Goal: Transaction & Acquisition: Purchase product/service

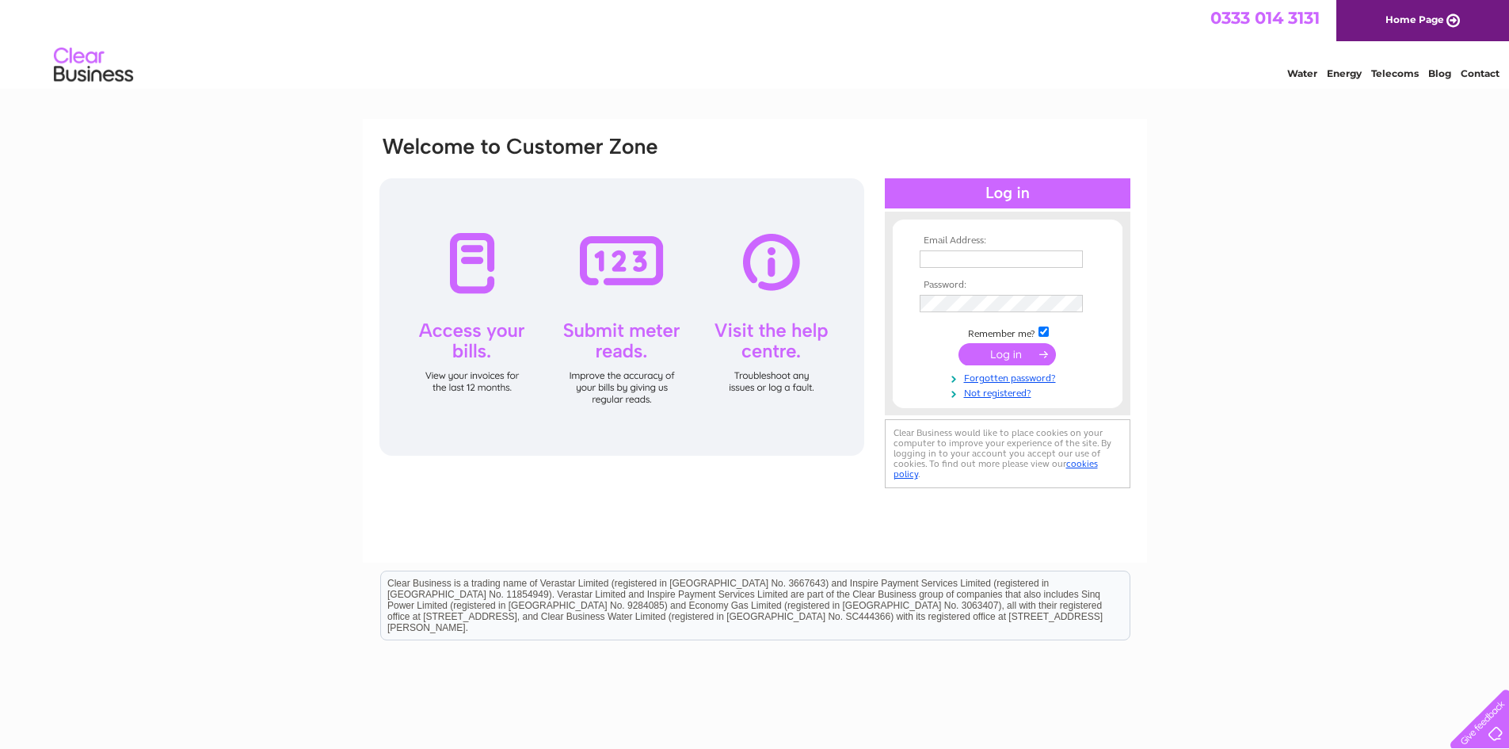
type input "southampton@miamisupps.co.uk"
click at [1007, 357] on input "submit" at bounding box center [1007, 354] width 97 height 22
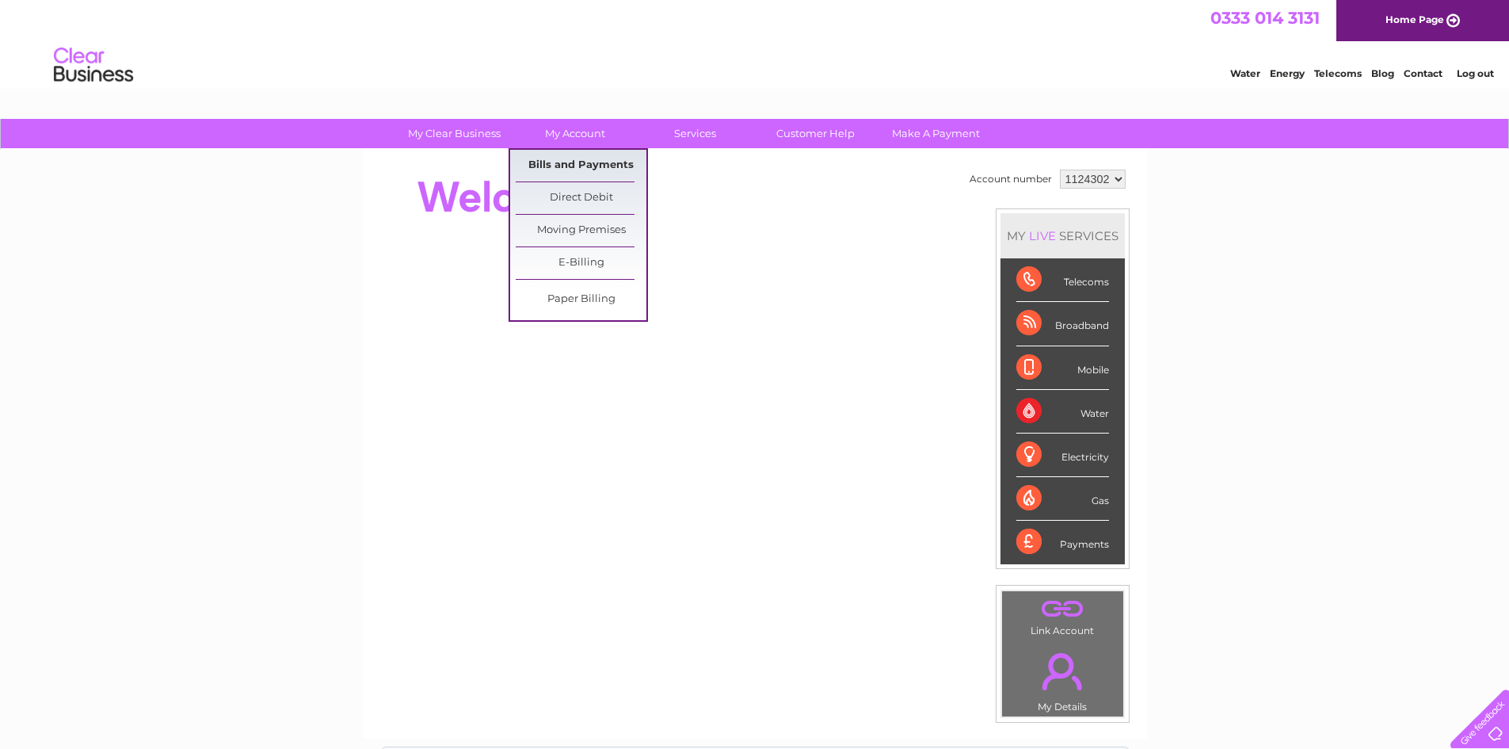
click at [566, 171] on link "Bills and Payments" at bounding box center [581, 166] width 131 height 32
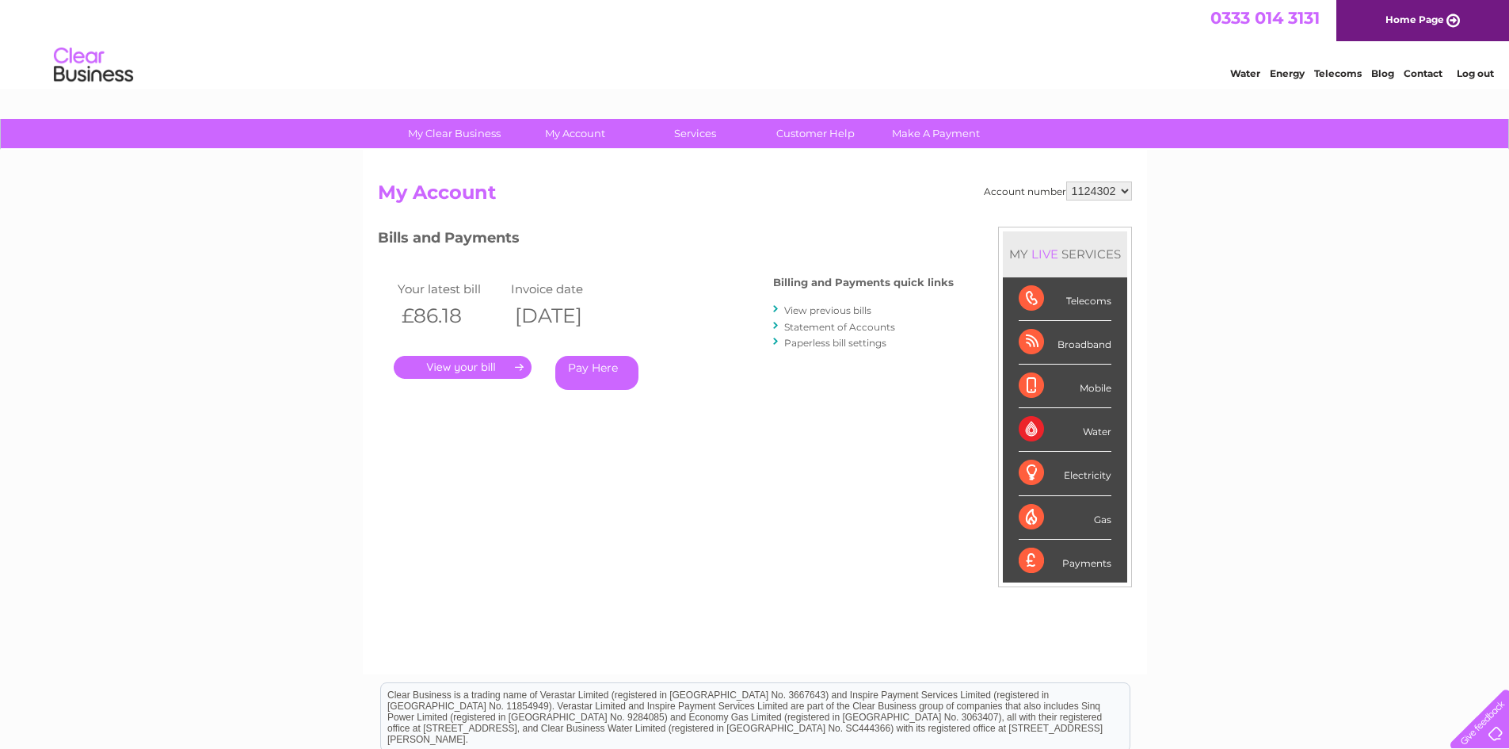
click at [606, 379] on link "Pay Here" at bounding box center [596, 373] width 83 height 34
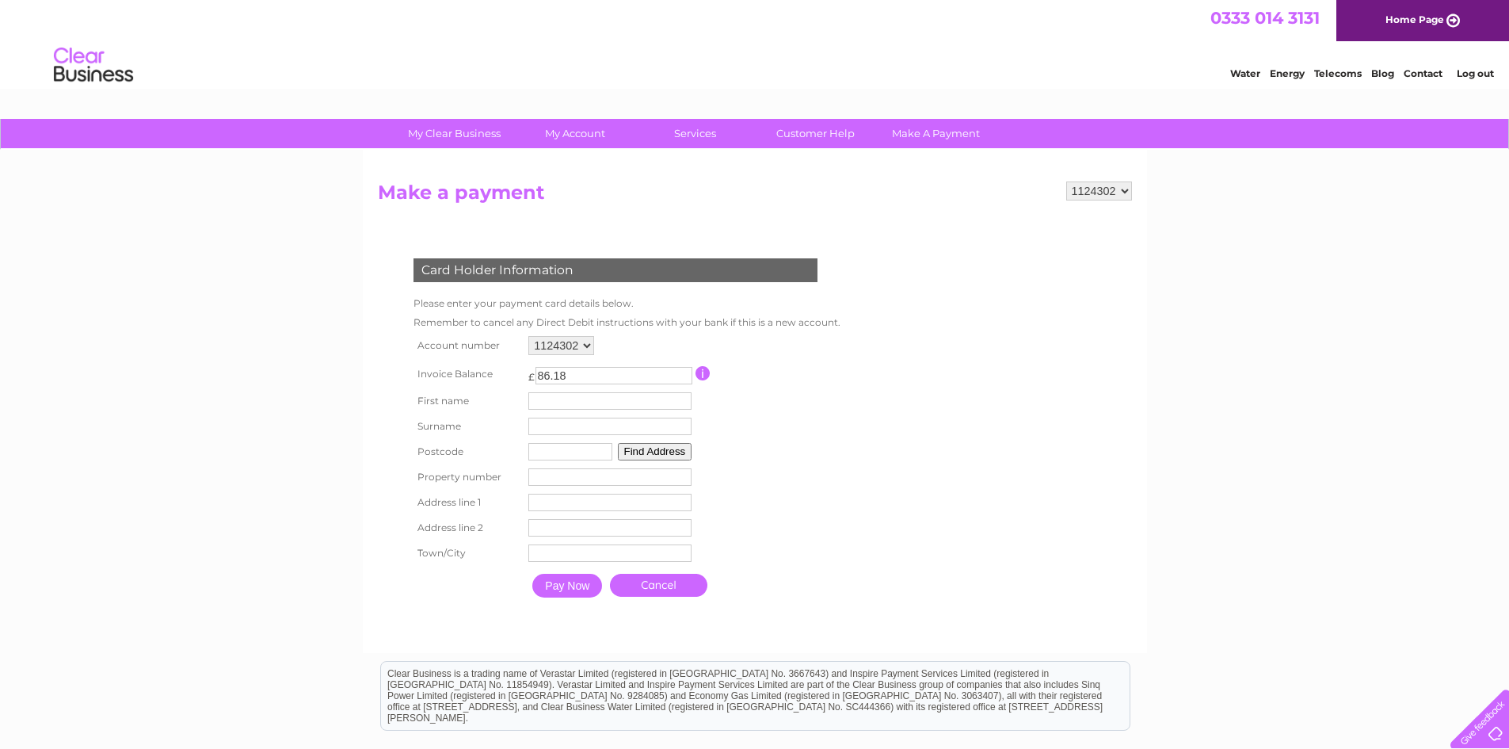
click at [578, 402] on input "text" at bounding box center [609, 400] width 163 height 17
type input "Rafal"
type input "Paszkowski"
type input "SO15 3JD"
type input "403"
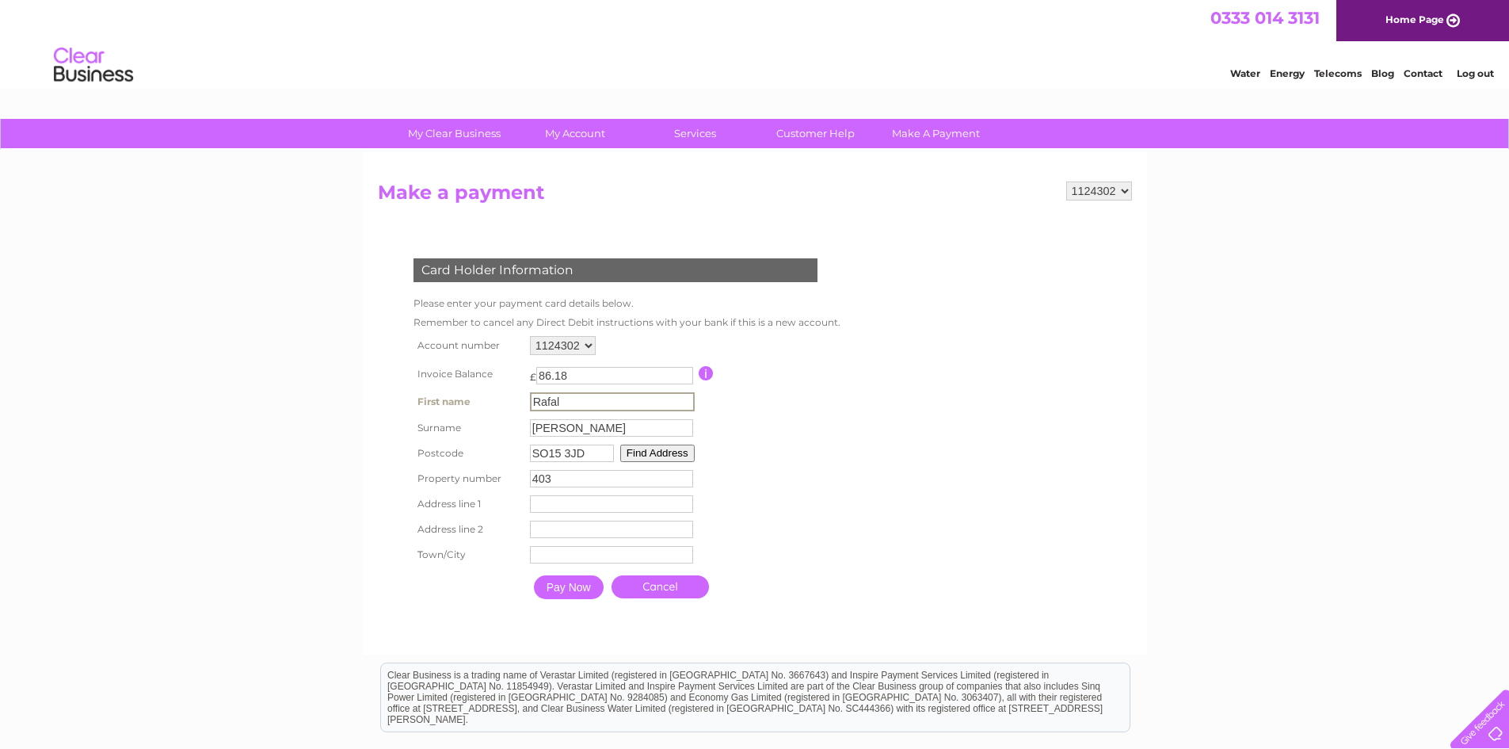
click at [669, 456] on button "Find Address" at bounding box center [657, 452] width 74 height 17
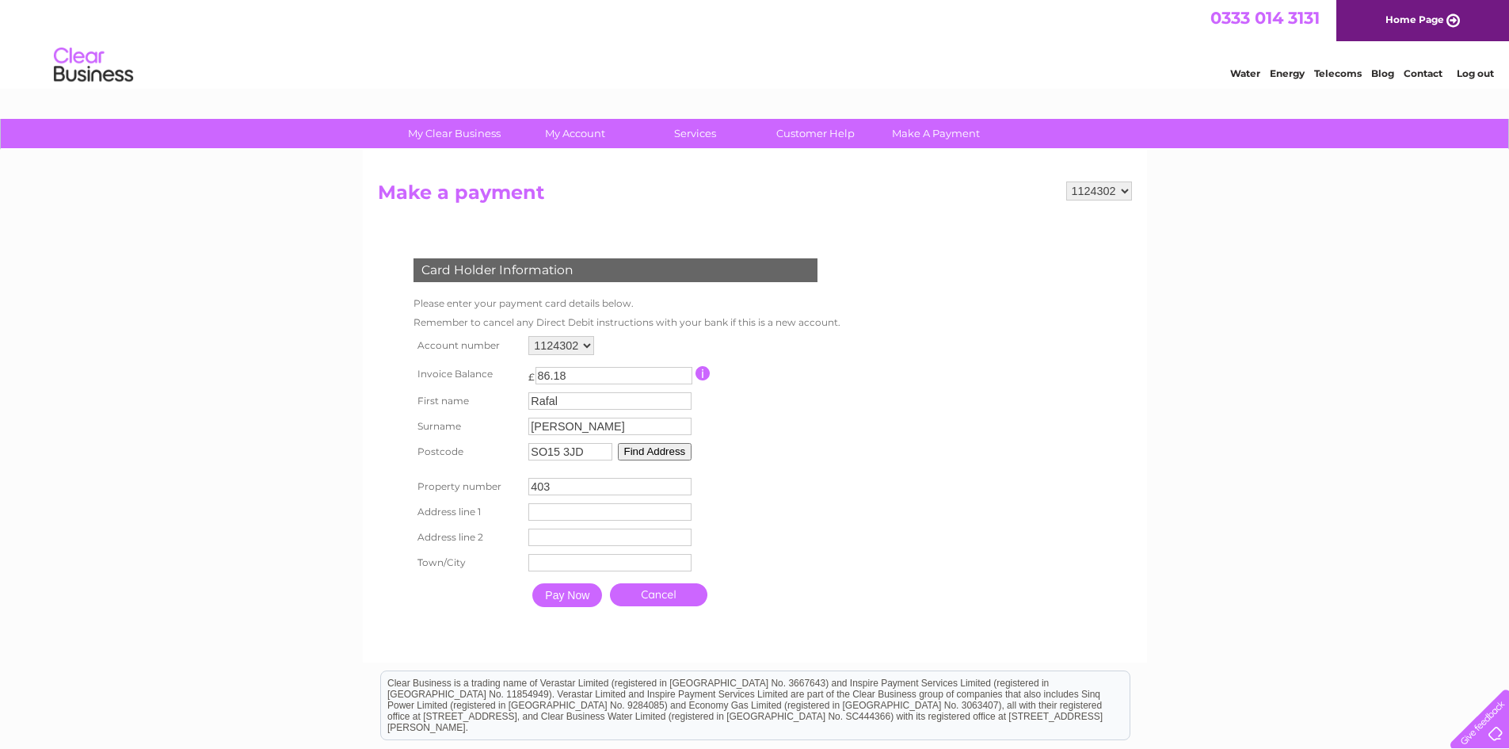
click at [551, 516] on input "text" at bounding box center [609, 511] width 163 height 17
type input "Shirley Road"
click at [575, 566] on input "text" at bounding box center [612, 563] width 165 height 19
type input "Southampton"
click at [564, 588] on input "Pay Now" at bounding box center [569, 597] width 70 height 24
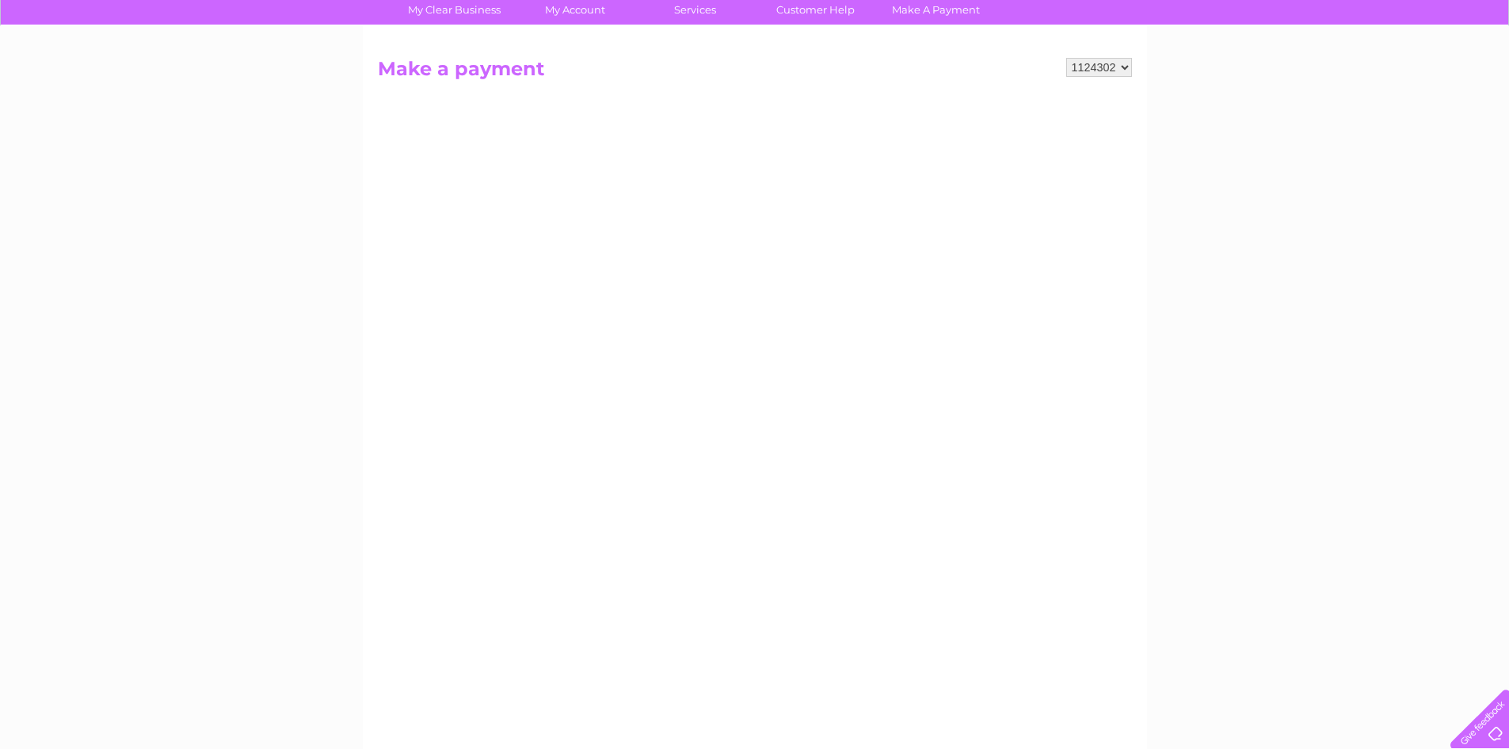
scroll to position [96, 0]
